Goal: Task Accomplishment & Management: Use online tool/utility

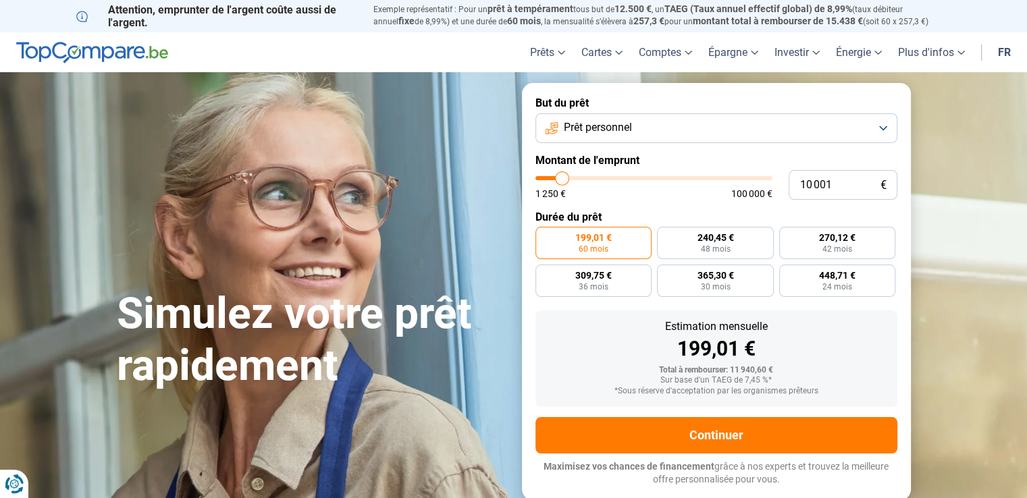
click at [878, 128] on button "Prêt personnel" at bounding box center [716, 128] width 362 height 30
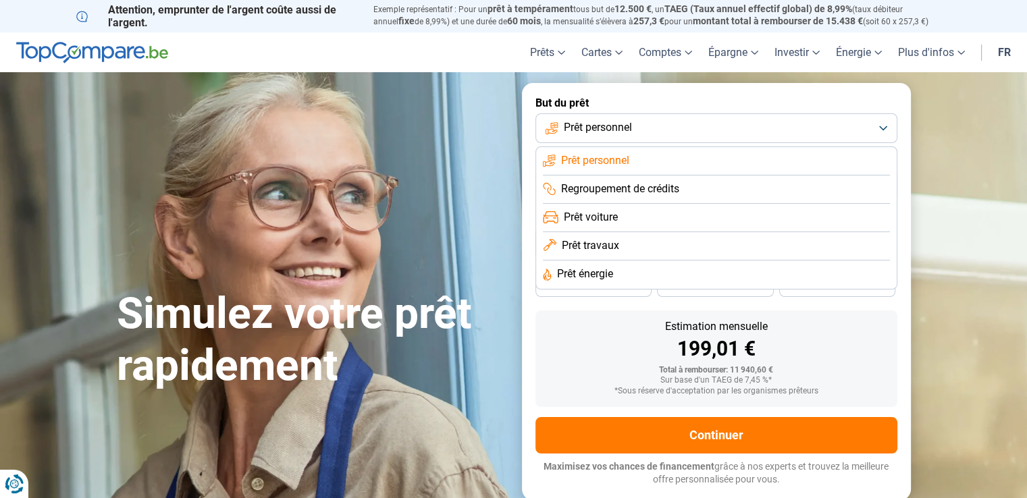
click at [612, 251] on span "Prêt travaux" at bounding box center [590, 245] width 57 height 15
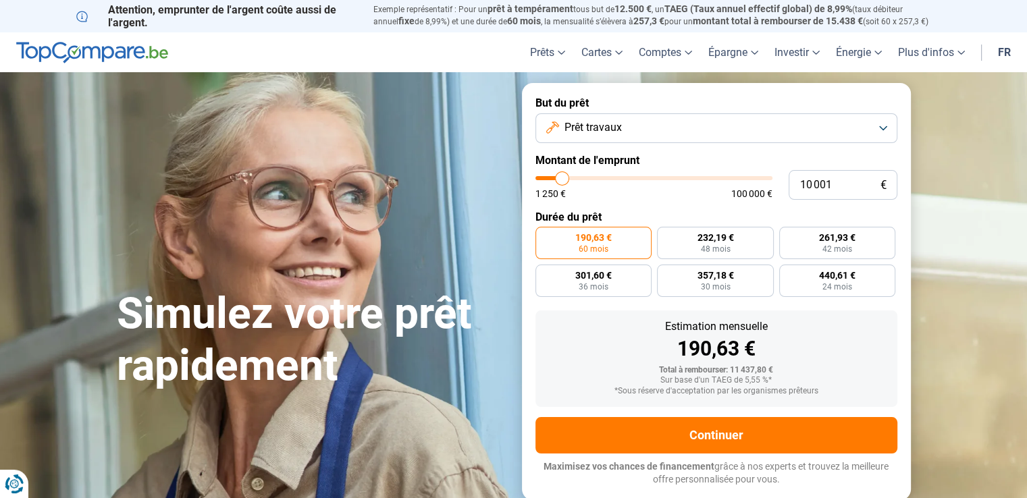
click at [888, 126] on button "Prêt travaux" at bounding box center [716, 128] width 362 height 30
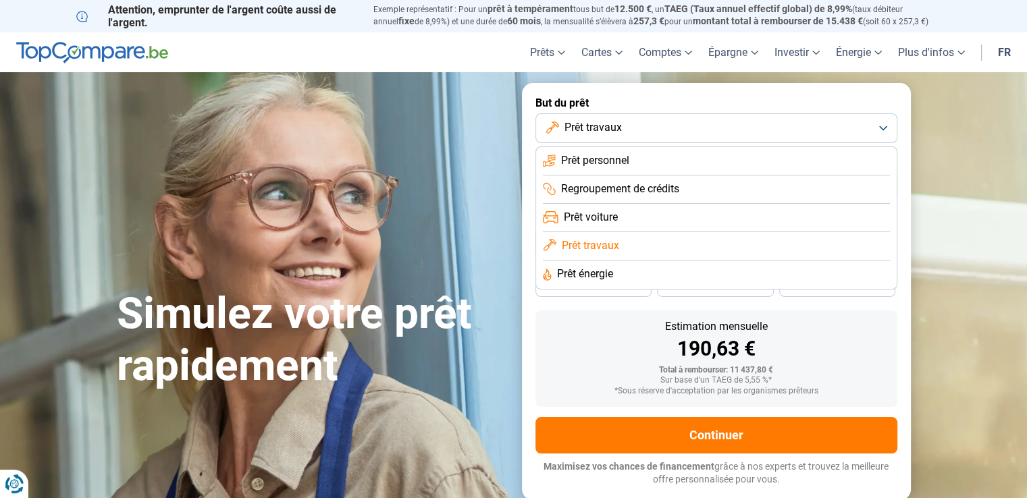
click at [646, 277] on li "Prêt énergie" at bounding box center [716, 275] width 347 height 28
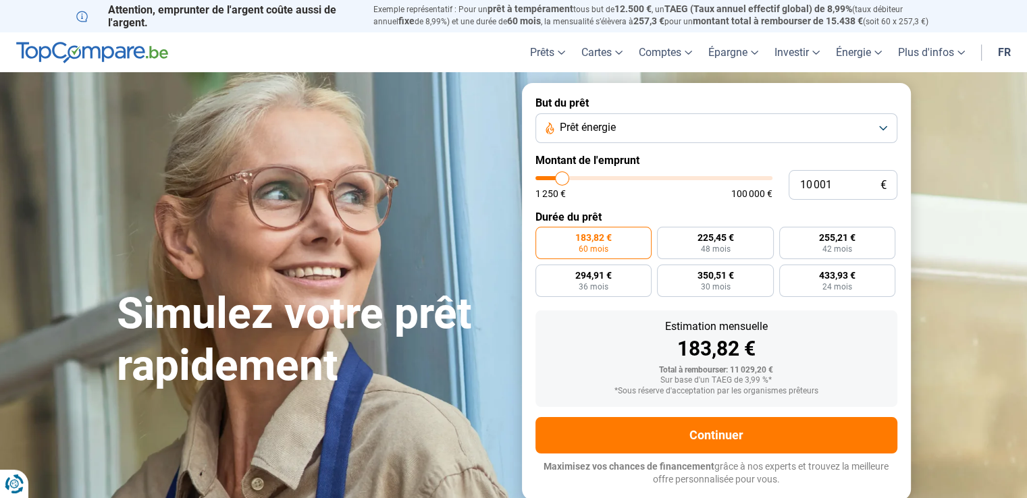
type input "10 500"
type input "10500"
type input "11 000"
type input "11000"
type input "11 500"
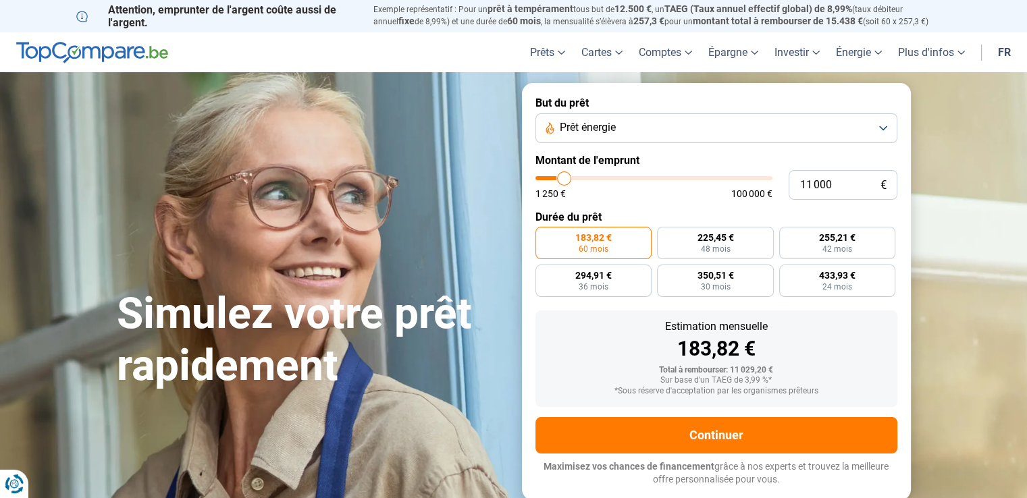
type input "11500"
type input "11 750"
type input "11750"
type input "13 000"
type input "13000"
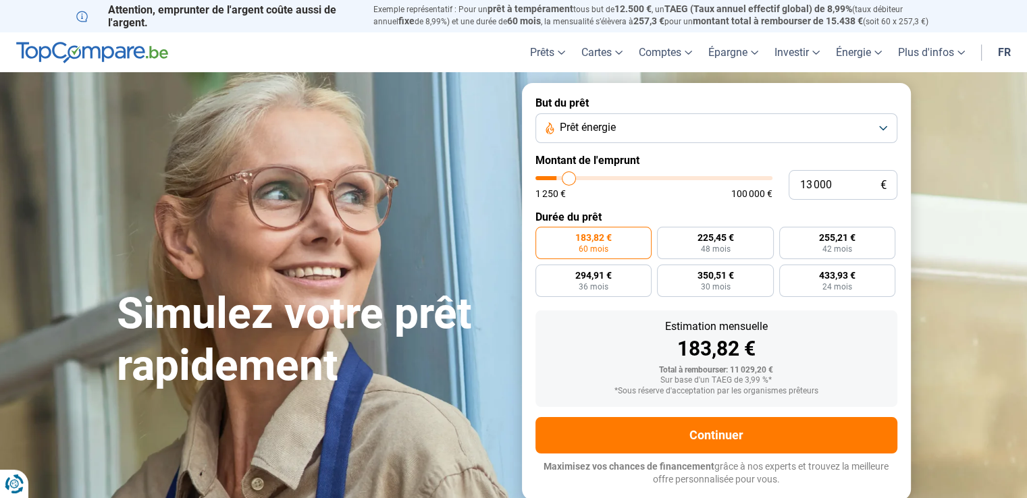
type input "13 750"
type input "13750"
type input "15 000"
type input "15000"
type input "16 750"
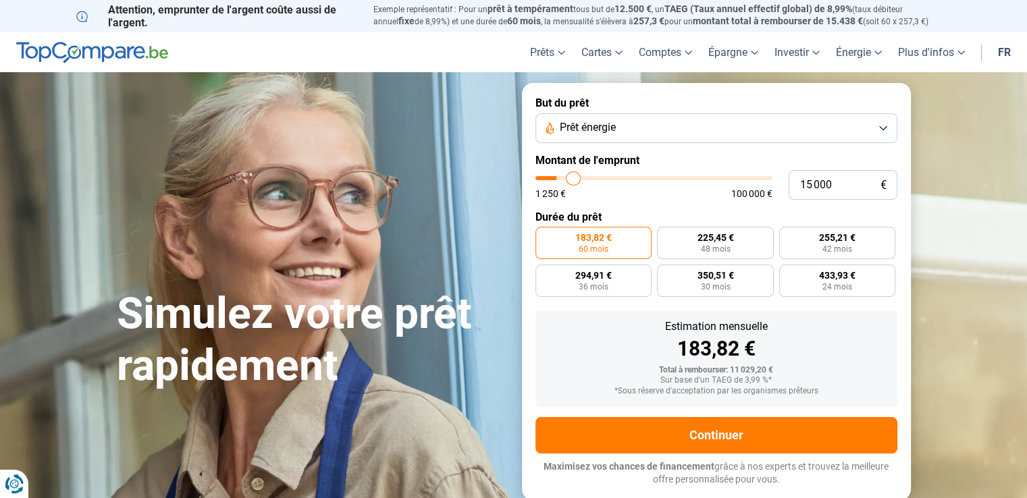
type input "16750"
type input "18 750"
type input "18750"
type input "20 500"
type input "20500"
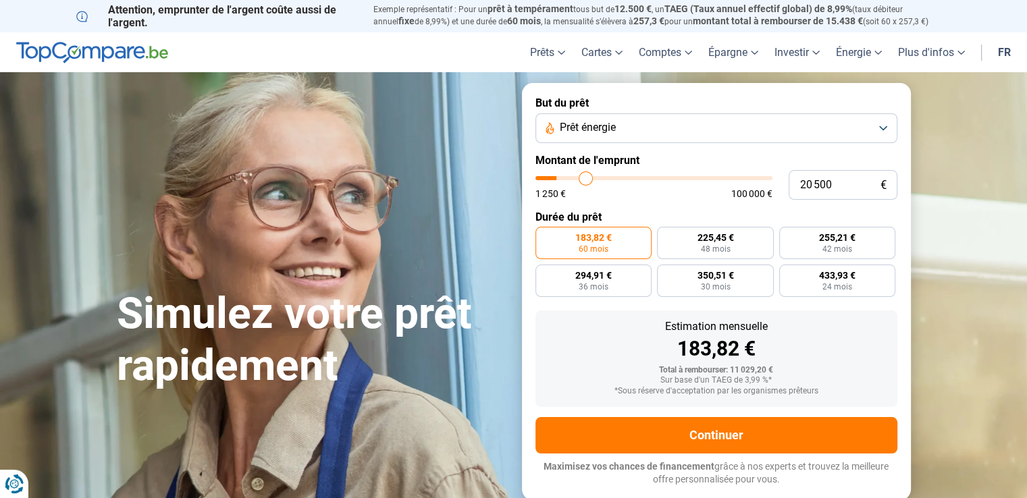
type input "22 500"
type input "22500"
type input "24 750"
type input "24750"
type input "27 000"
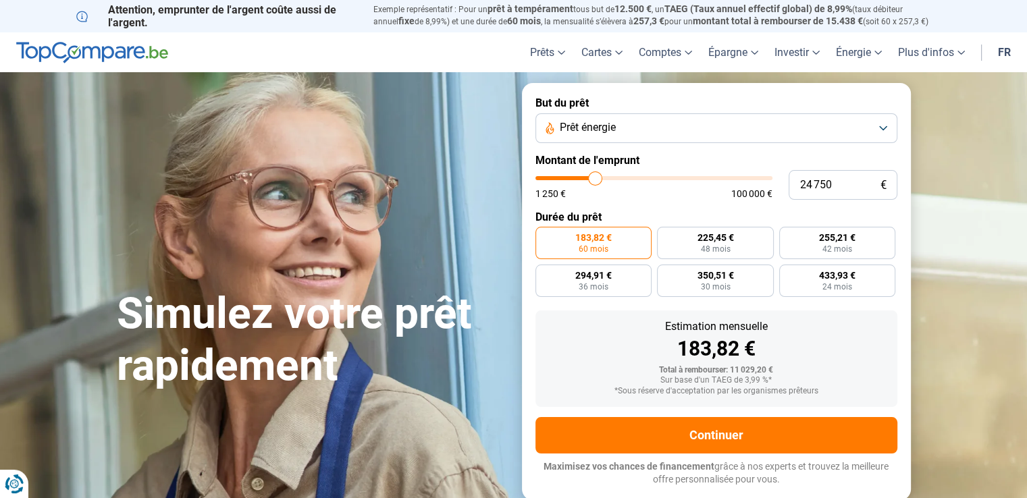
type input "27000"
type input "29 250"
type input "29250"
type input "31 250"
type input "31250"
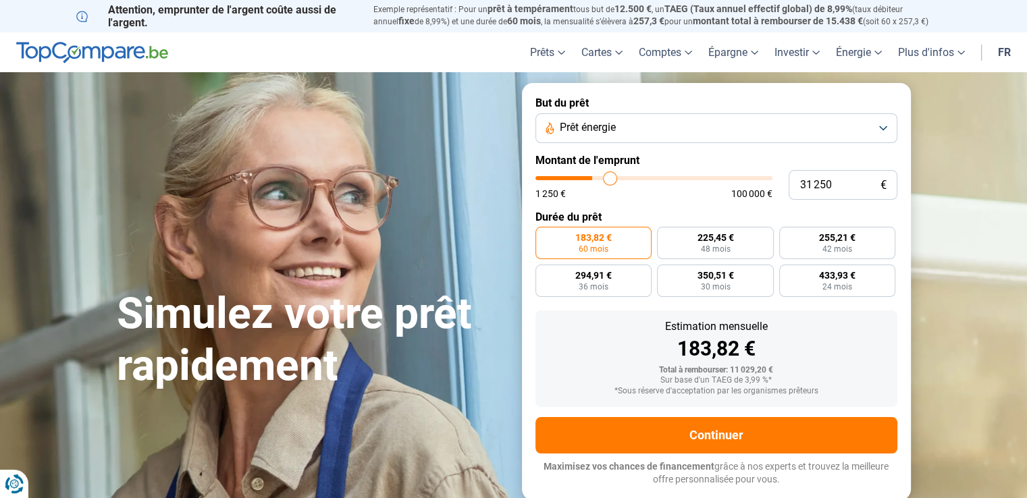
type input "32 250"
type input "32250"
type input "33 000"
type input "33000"
type input "33 750"
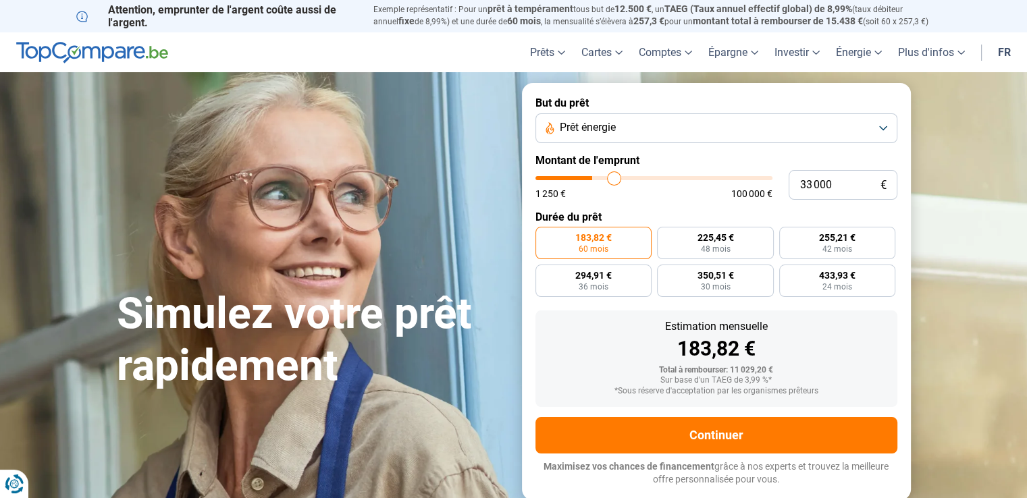
type input "33750"
type input "35 000"
type input "35000"
type input "37 000"
type input "37000"
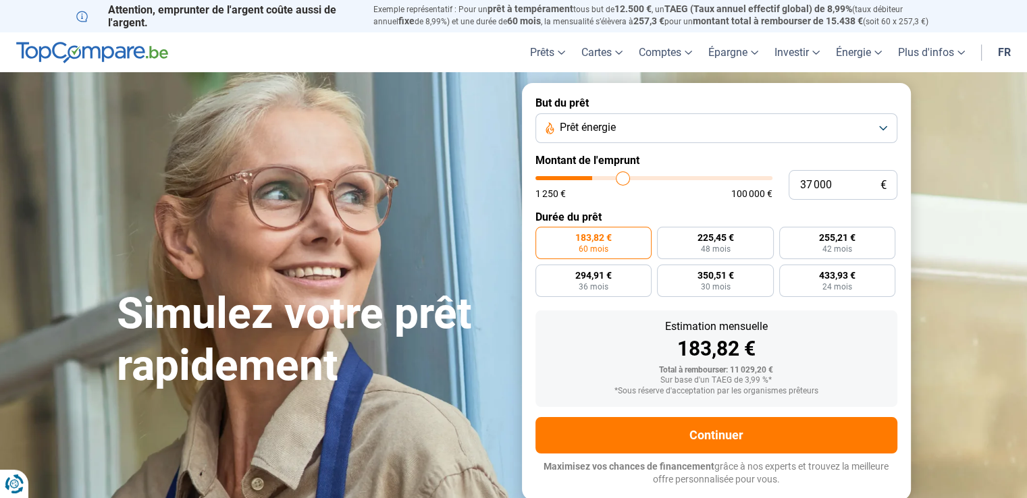
type input "39 500"
type input "39500"
type input "41 750"
type input "41750"
type input "44 000"
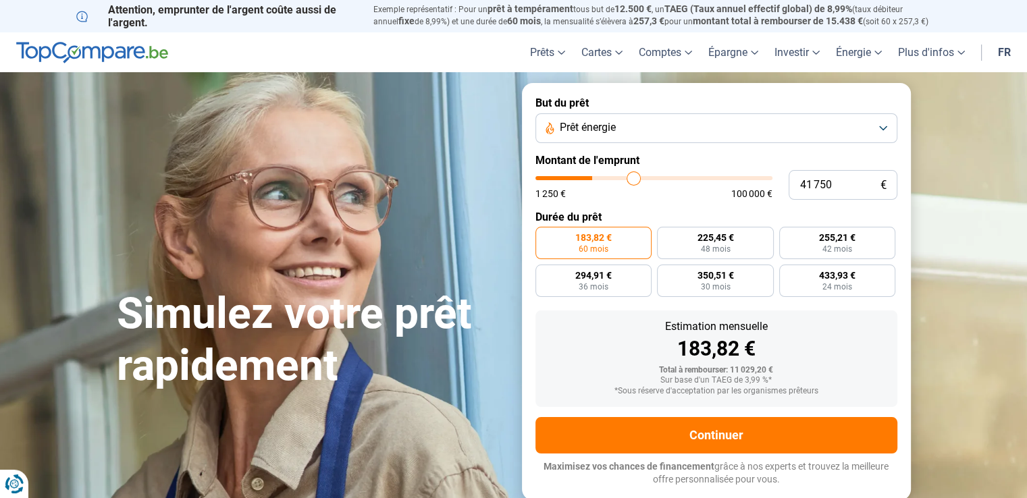
type input "44000"
type input "45 500"
type input "45500"
type input "47 250"
type input "47250"
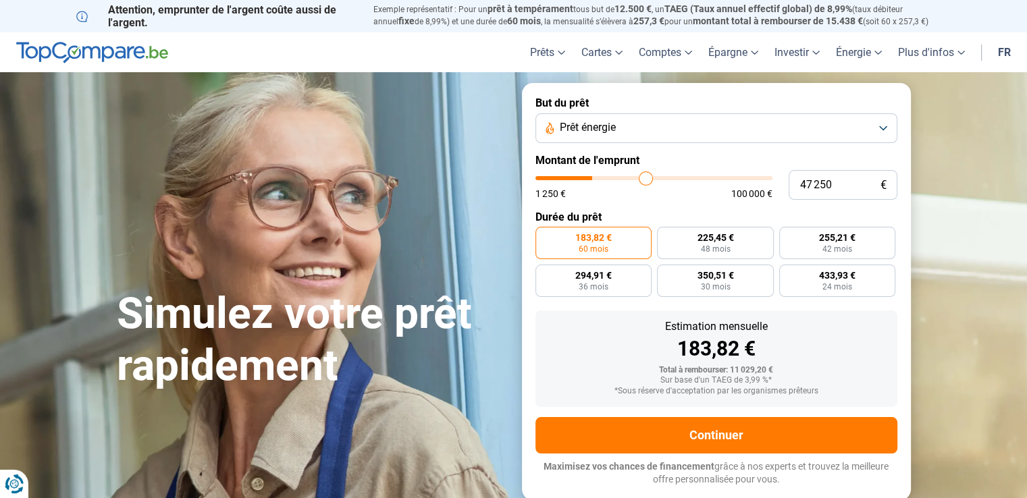
type input "49 750"
type input "49750"
type input "52 500"
type input "52500"
type input "57 000"
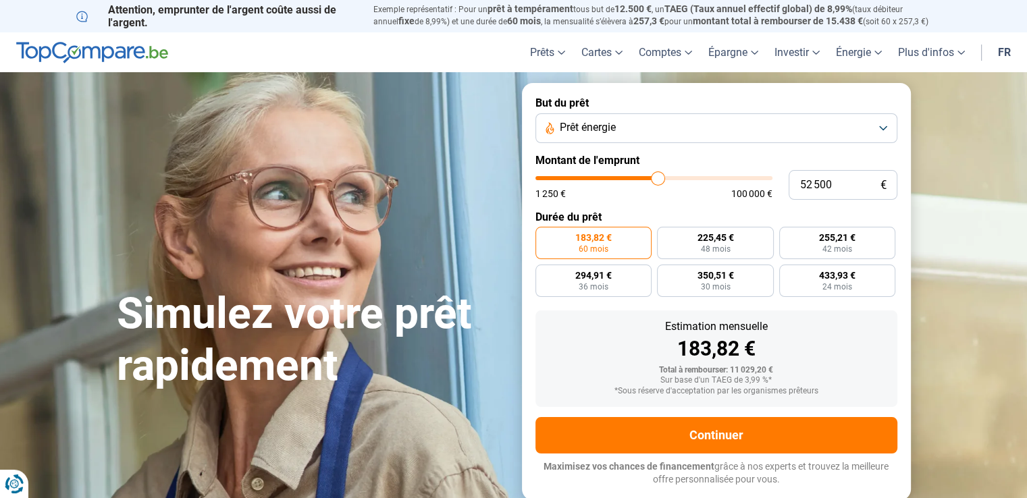
type input "57000"
type input "58 500"
type input "58500"
type input "59 250"
type input "59250"
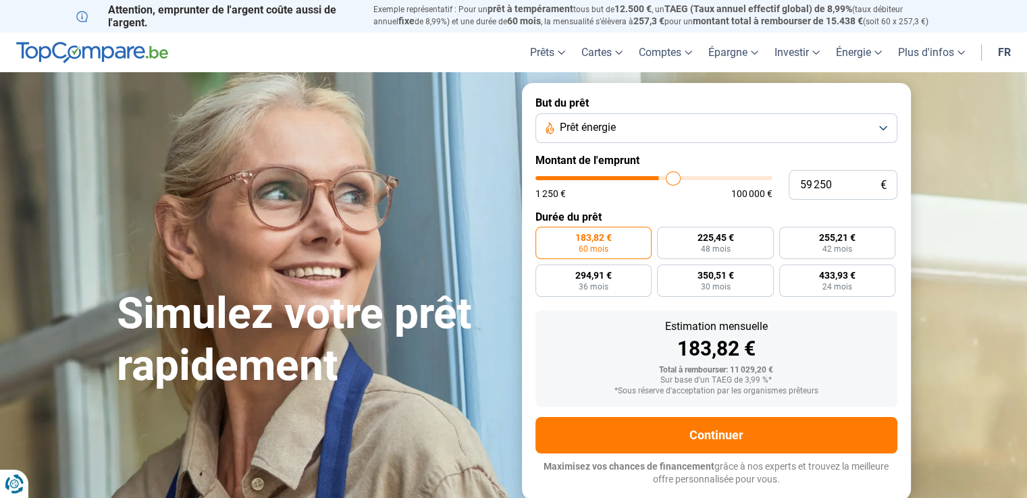
type input "59 500"
type input "59500"
type input "60 500"
type input "60500"
type input "61 250"
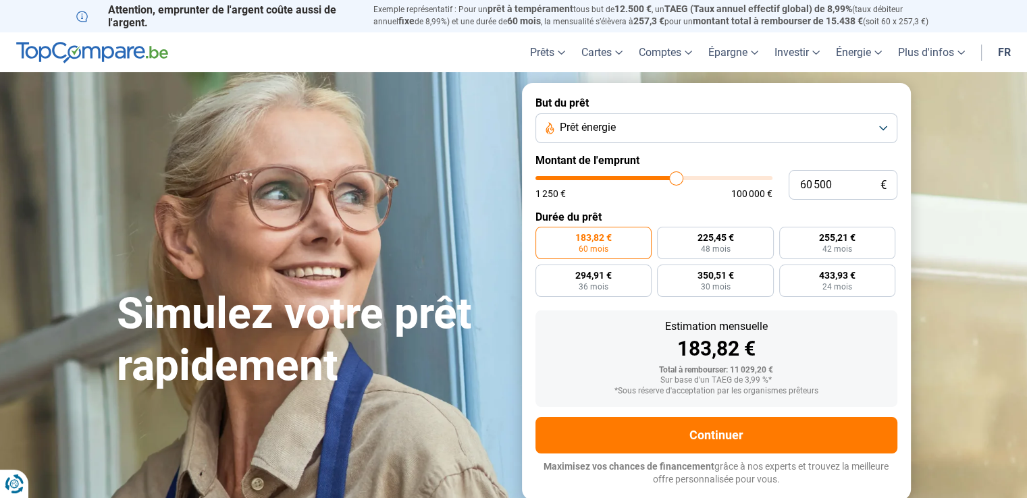
type input "61250"
type input "61 750"
type input "61750"
type input "62 750"
type input "62750"
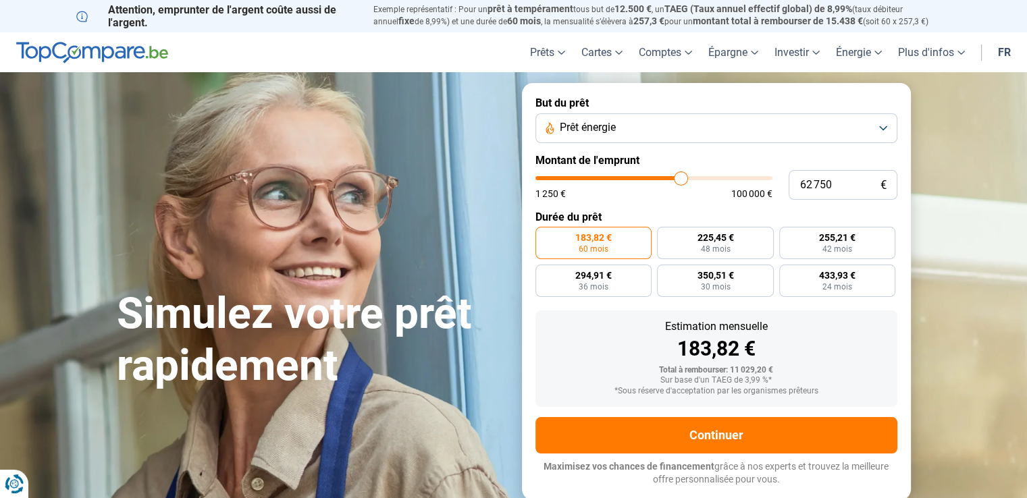
type input "63 250"
type input "63250"
type input "63 000"
type input "63000"
type input "62 500"
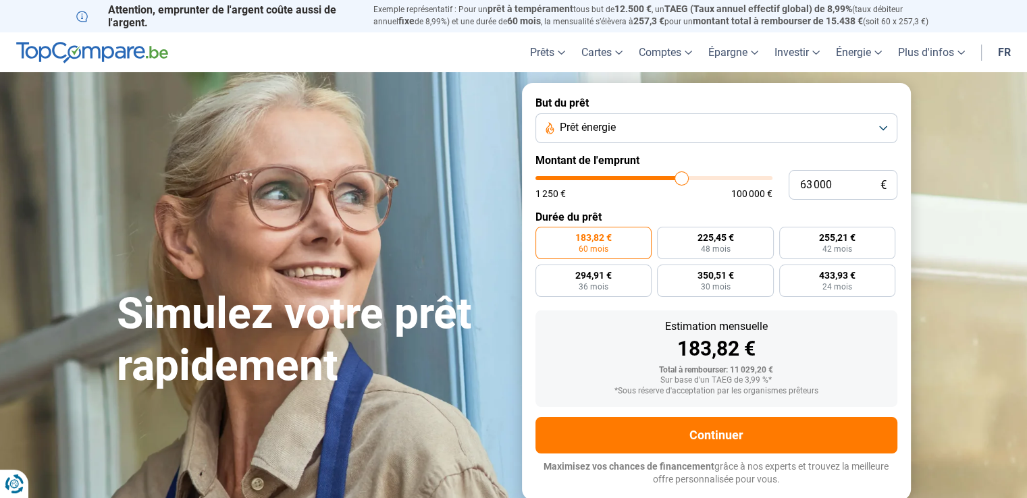
type input "62500"
type input "62 000"
type input "62000"
type input "61 250"
type input "61250"
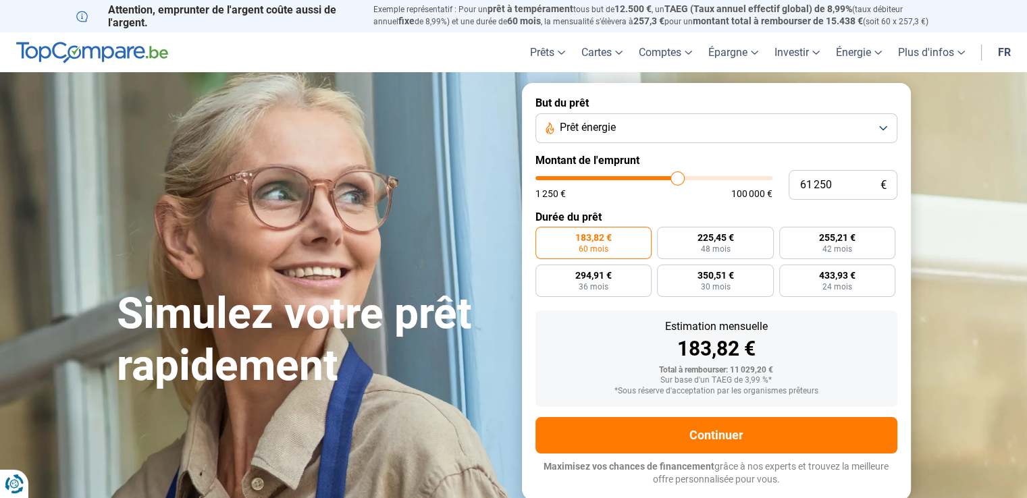
type input "60 750"
type input "60750"
type input "60 250"
type input "60250"
type input "59 000"
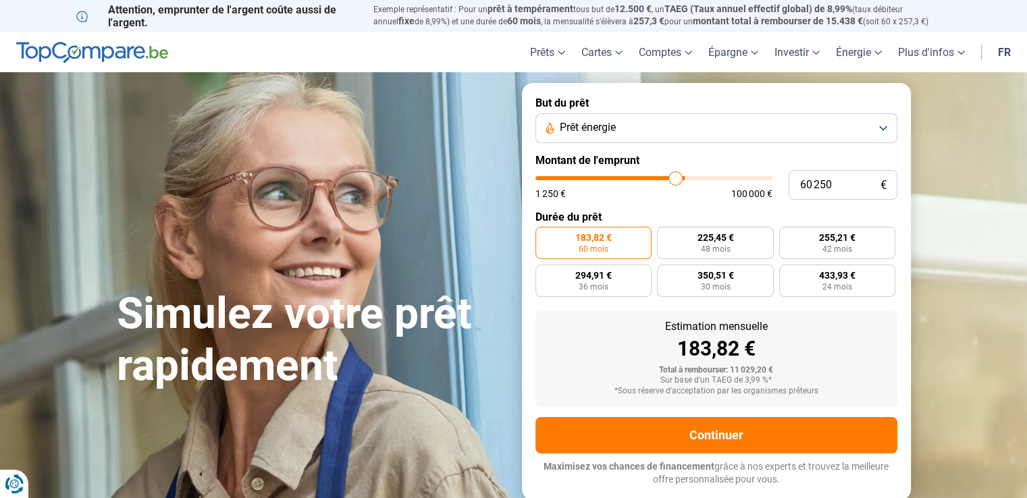
type input "59000"
type input "57 250"
type input "57250"
type input "55 250"
type input "55250"
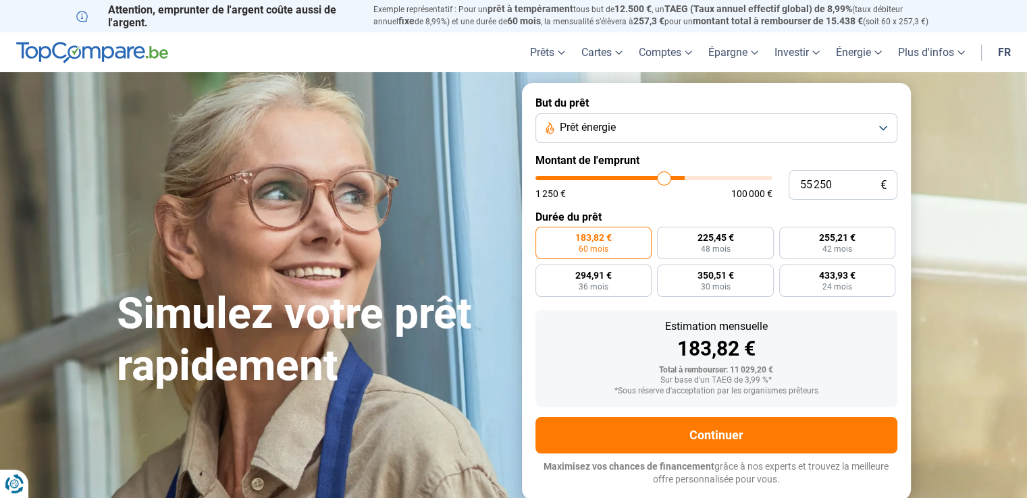
type input "53 750"
type input "53750"
type input "53 250"
type input "53250"
type input "53 000"
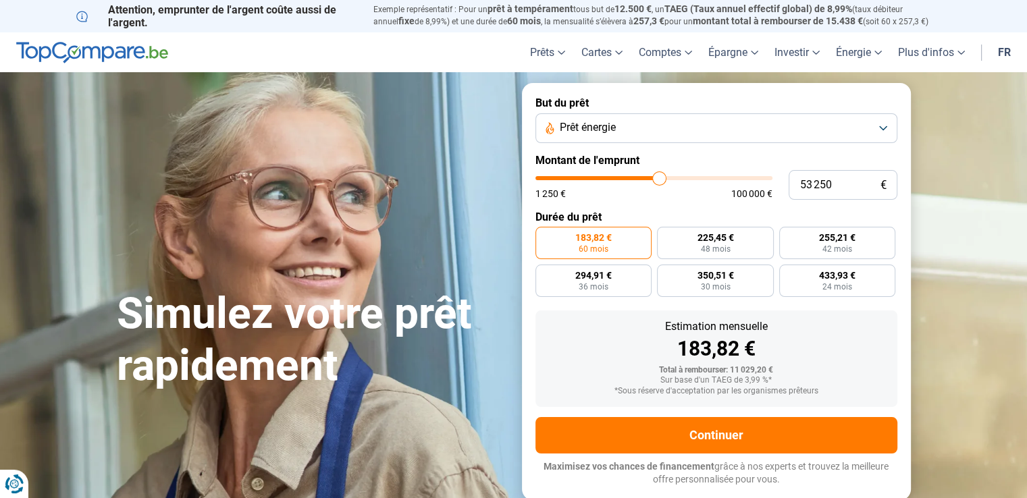
type input "53000"
type input "52 500"
type input "52500"
type input "52 250"
type input "52250"
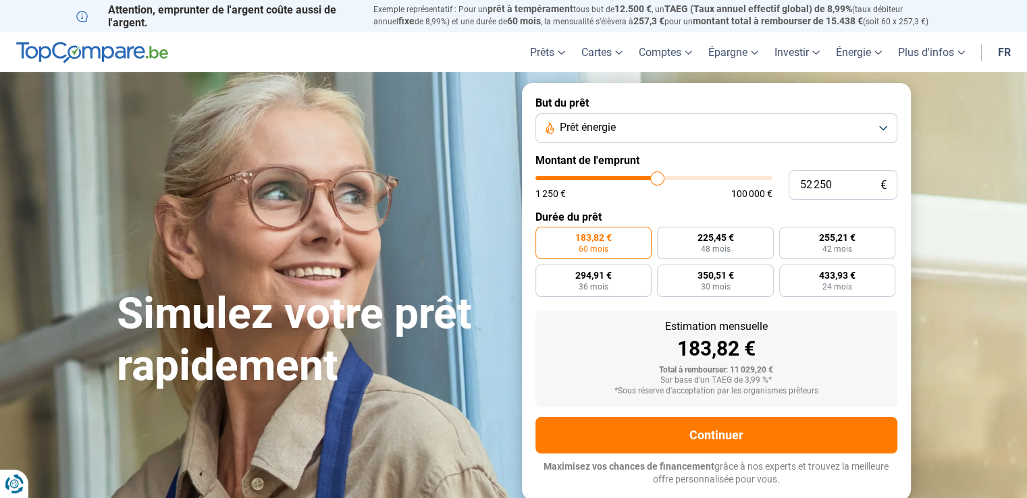
type input "52 000"
type input "52000"
type input "51 750"
type input "51750"
type input "51 500"
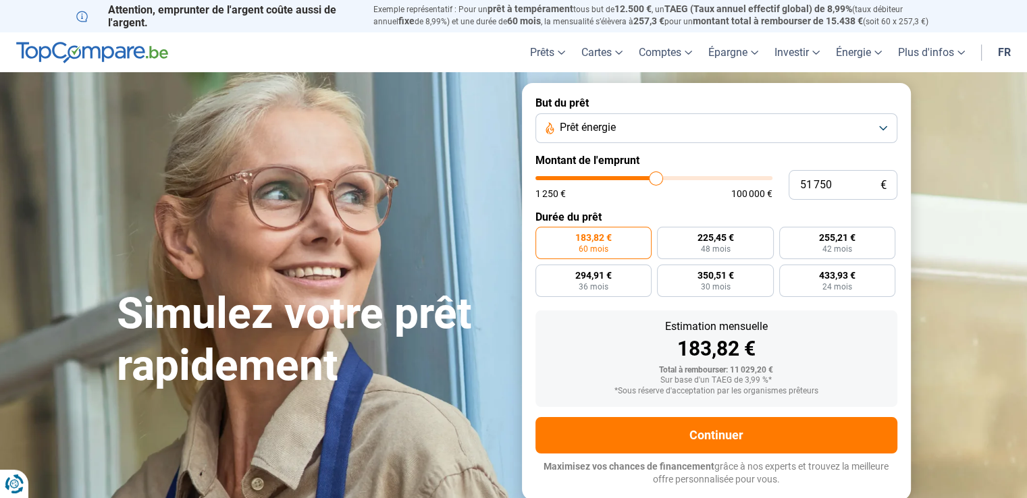
type input "51500"
type input "50 750"
type input "50750"
type input "50 250"
type input "50250"
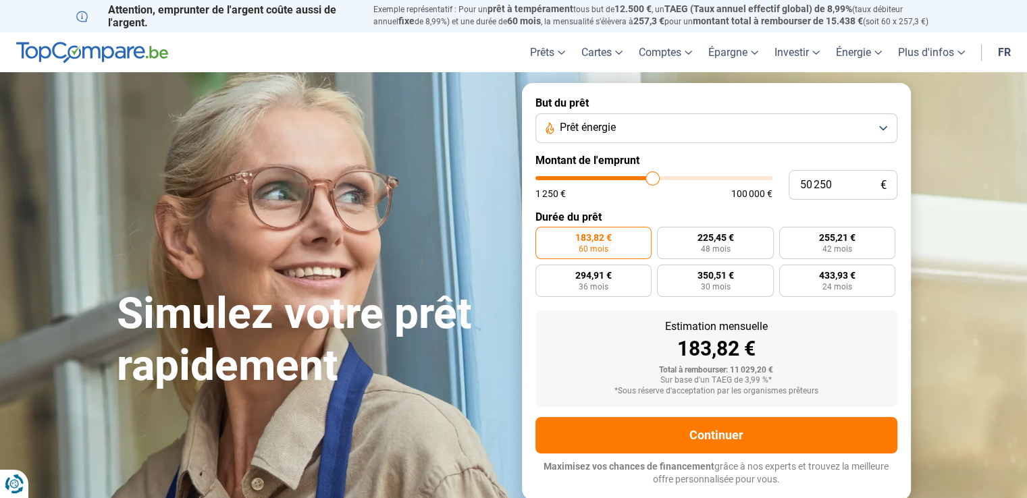
type input "49 750"
type input "49750"
type input "49 500"
type input "49500"
type input "49 250"
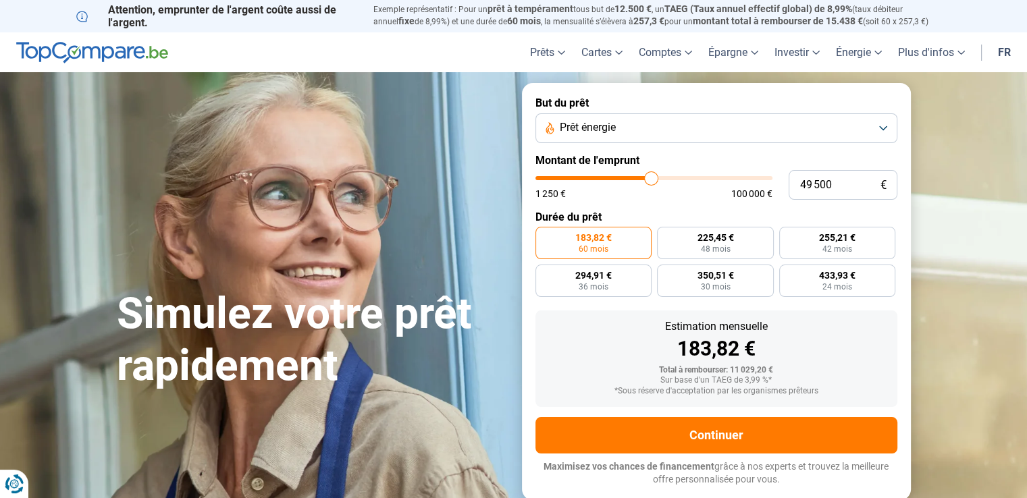
type input "49250"
type input "49 750"
type input "49750"
type input "50 000"
drag, startPoint x: 562, startPoint y: 176, endPoint x: 651, endPoint y: 182, distance: 90.0
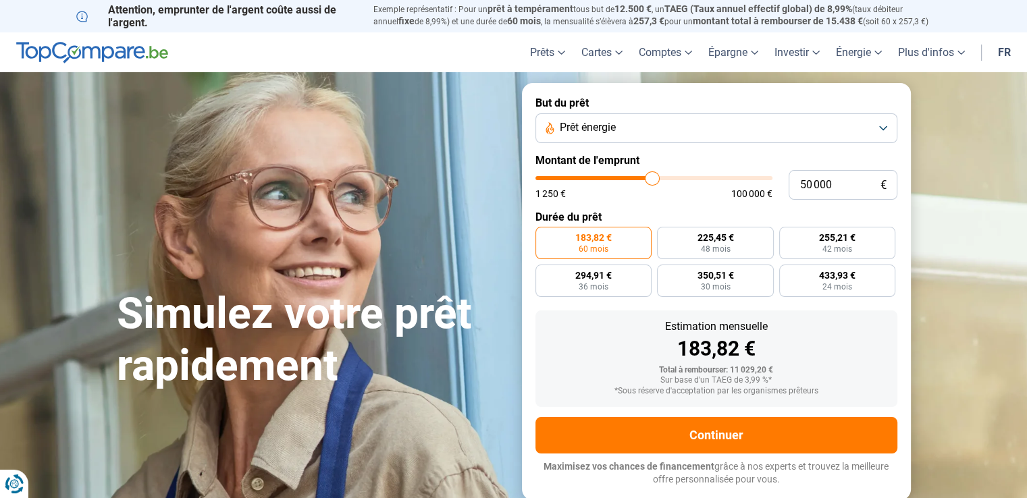
type input "50000"
click at [651, 180] on input "range" at bounding box center [653, 178] width 237 height 4
radio input "false"
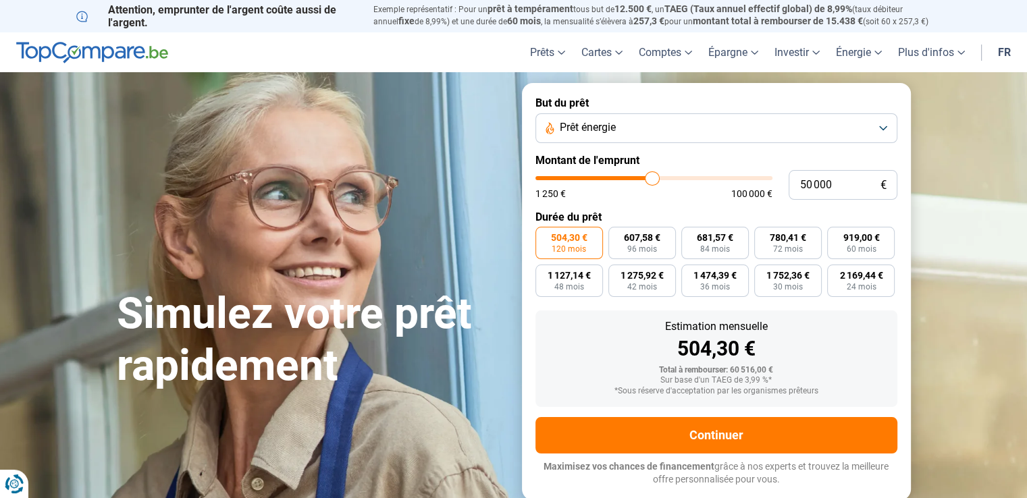
type input "49 250"
type input "49250"
type input "49 500"
type input "49500"
type input "50 750"
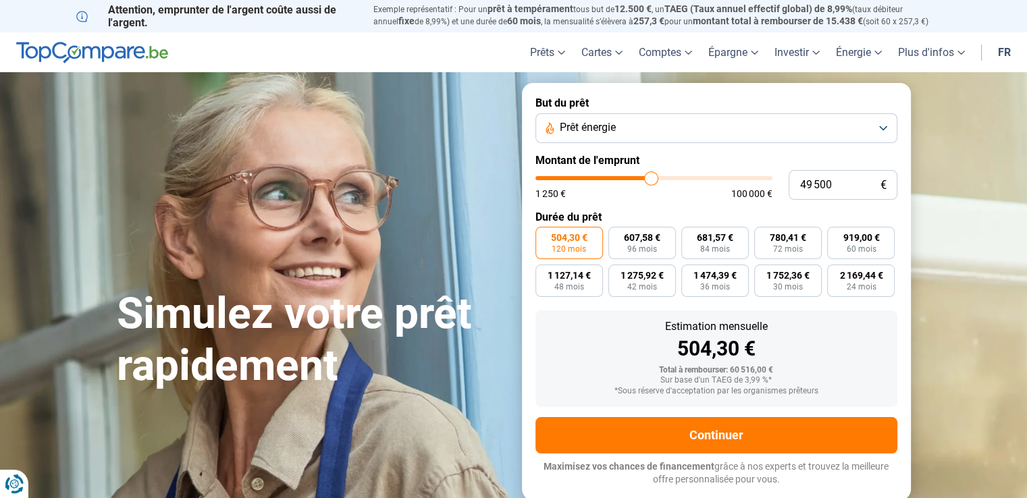
type input "50750"
type input "51 250"
type input "51250"
type input "52 000"
type input "52000"
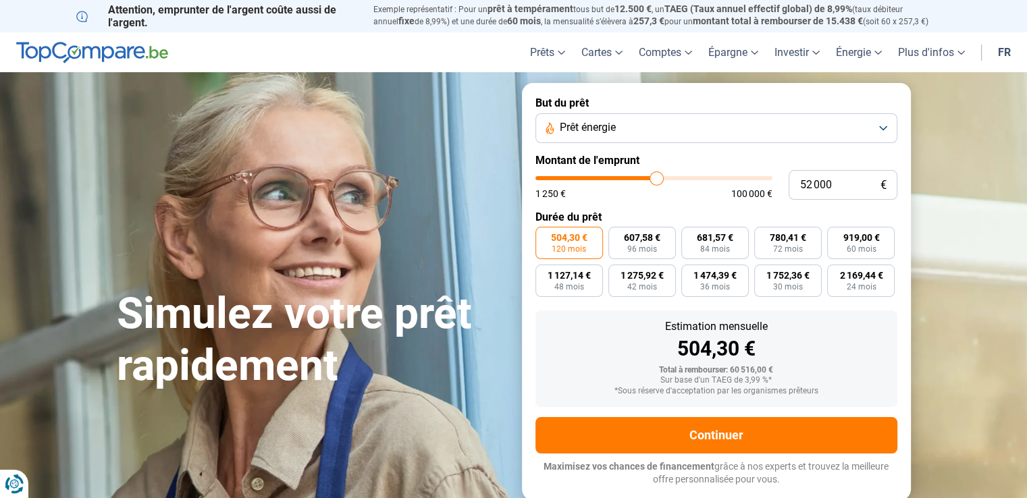
type input "52 500"
type input "52500"
type input "53 000"
type input "53000"
type input "54 750"
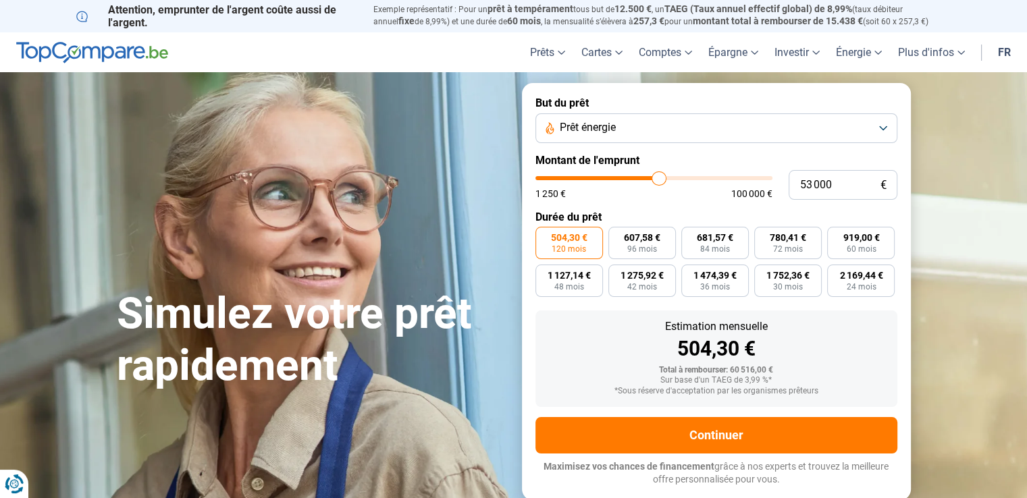
type input "54750"
type input "56 500"
type input "56500"
type input "57 750"
type input "57750"
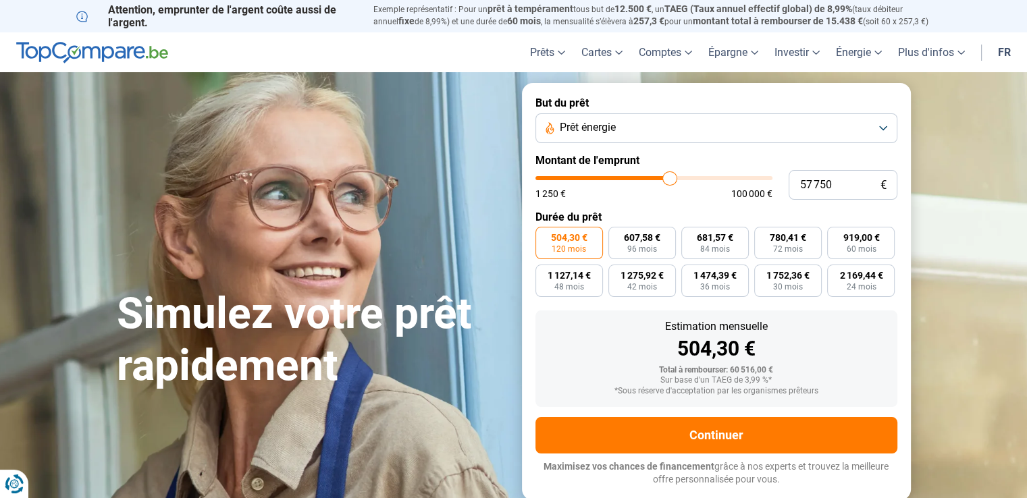
type input "58 000"
type input "58000"
type input "58 750"
type input "58750"
type input "59 500"
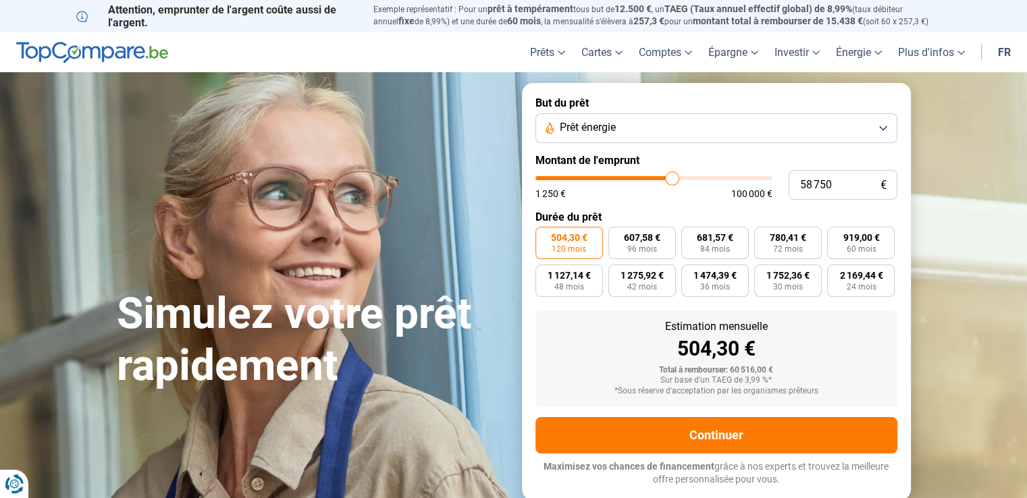
type input "59500"
type input "60 000"
type input "60000"
type input "60 250"
type input "60250"
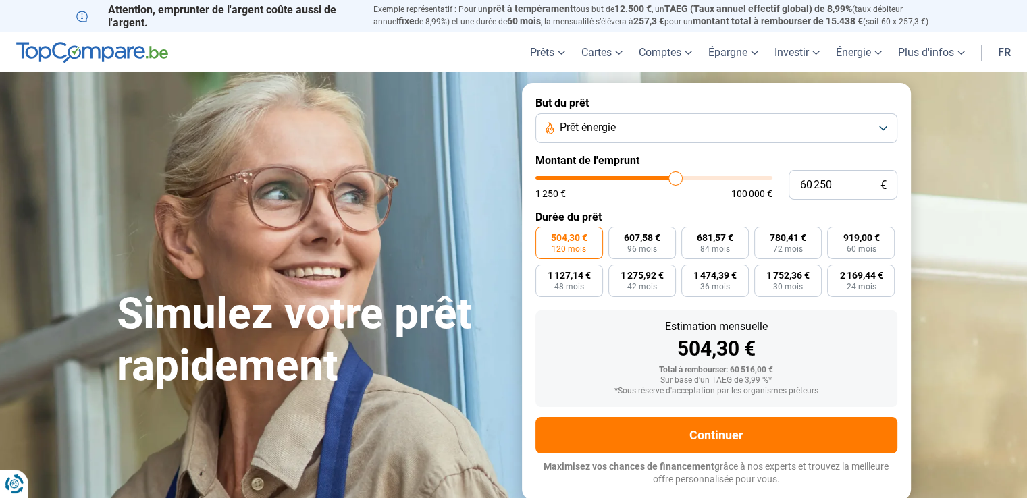
type input "60 000"
type input "60000"
type input "59 500"
type input "59500"
type input "59 250"
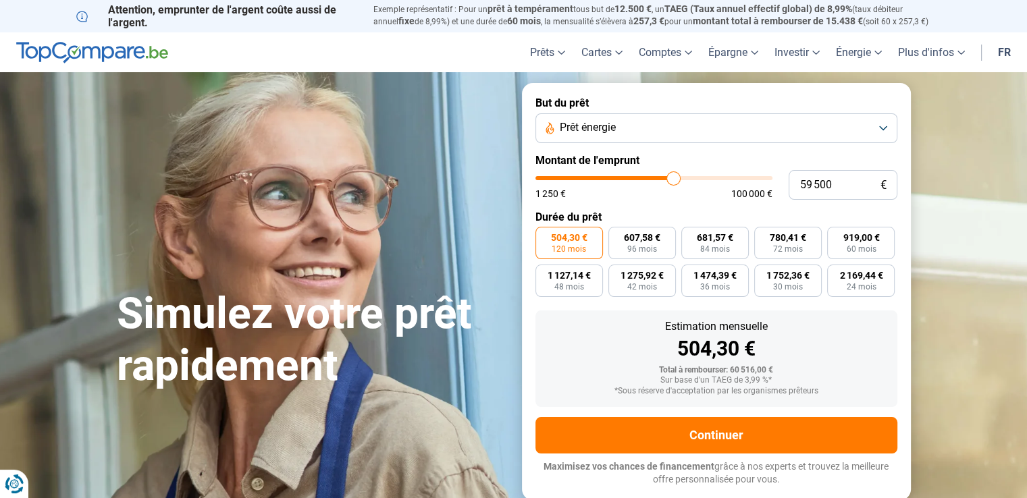
type input "59250"
type input "59 000"
type input "59000"
type input "59 250"
type input "59250"
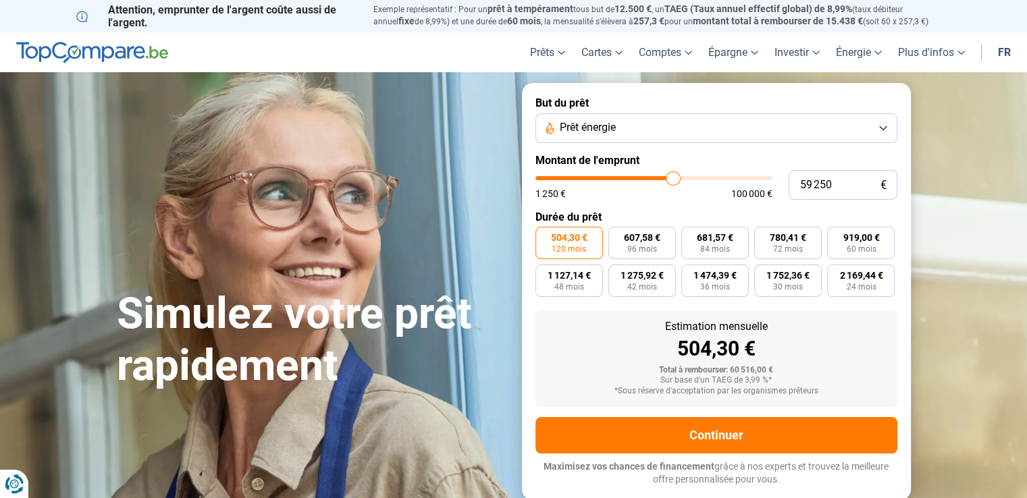
type input "59 500"
type input "59500"
type input "59 750"
type input "59750"
type input "60 000"
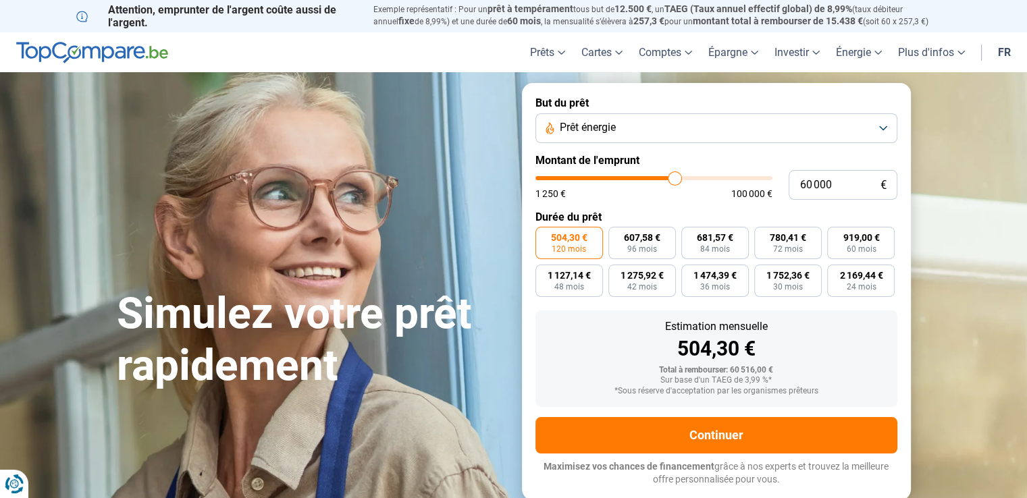
drag, startPoint x: 649, startPoint y: 182, endPoint x: 674, endPoint y: 184, distance: 25.0
type input "60000"
click at [674, 180] on input "range" at bounding box center [653, 178] width 237 height 4
